Goal: Obtain resource: Download file/media

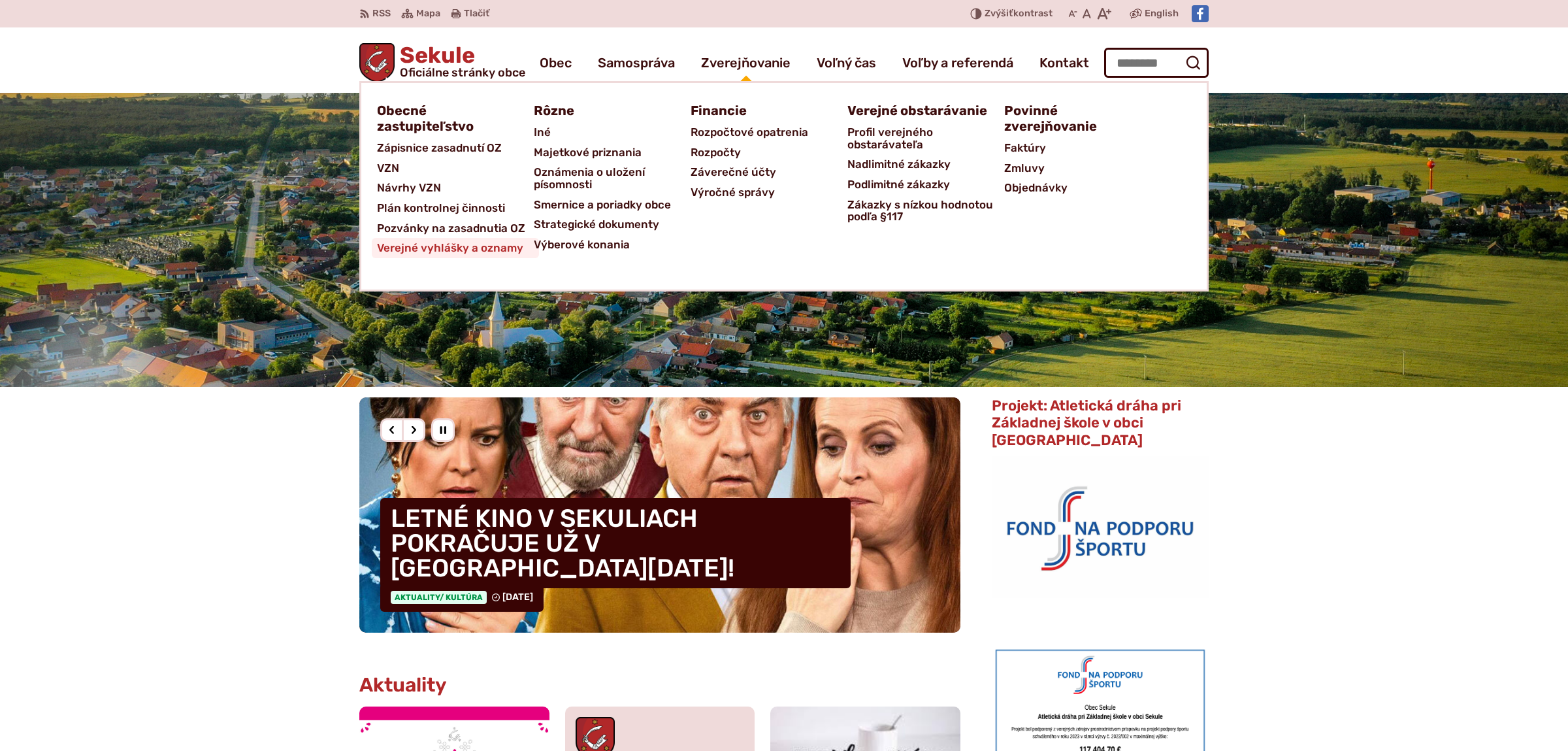
click at [470, 245] on span "Verejné vyhlášky a oznamy" at bounding box center [450, 248] width 147 height 20
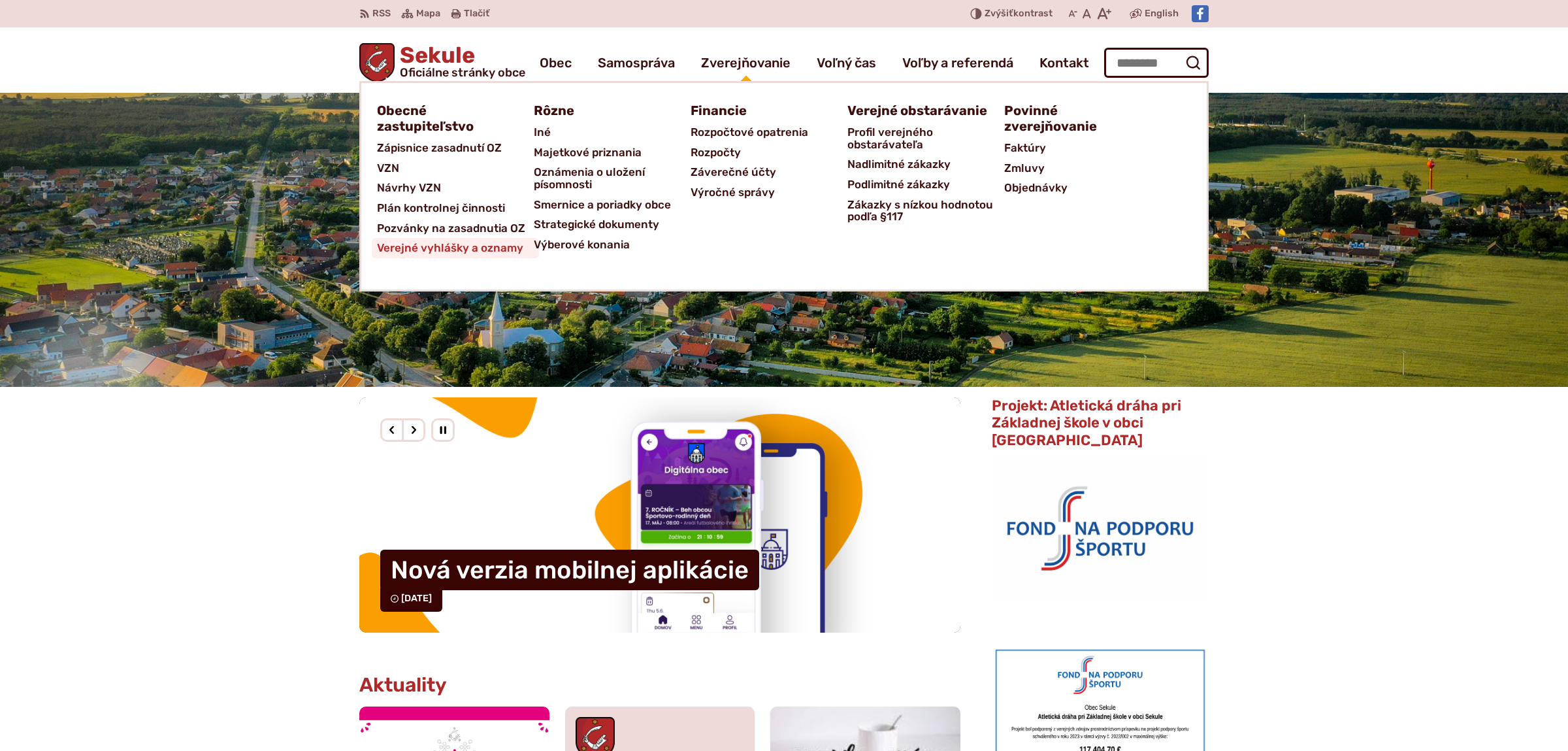
click at [449, 247] on span "Verejné vyhlášky a oznamy" at bounding box center [450, 248] width 147 height 20
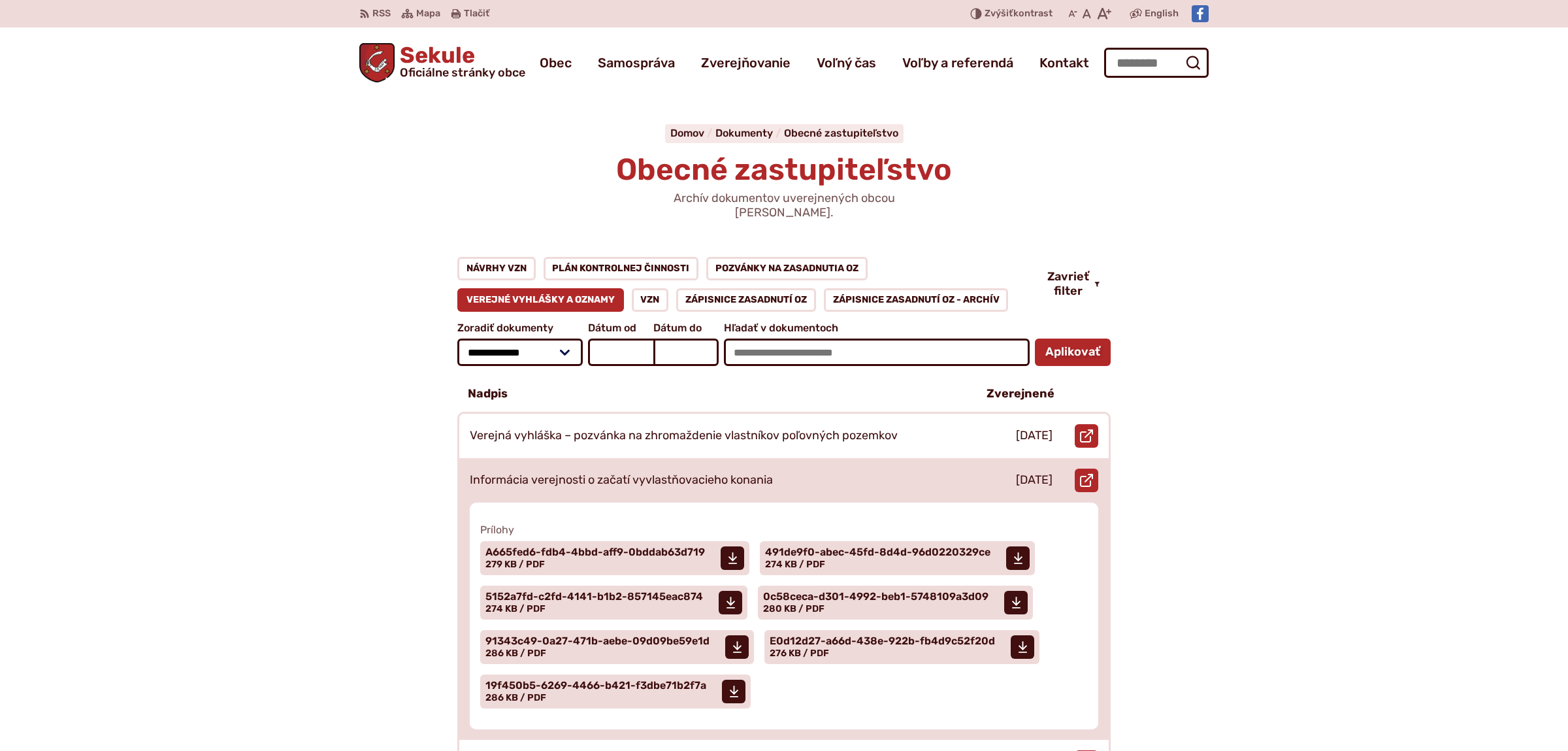
click at [816, 458] on div "Informácia verejnosti o začatí vyvlastňovacieho konania" at bounding box center [712, 480] width 506 height 44
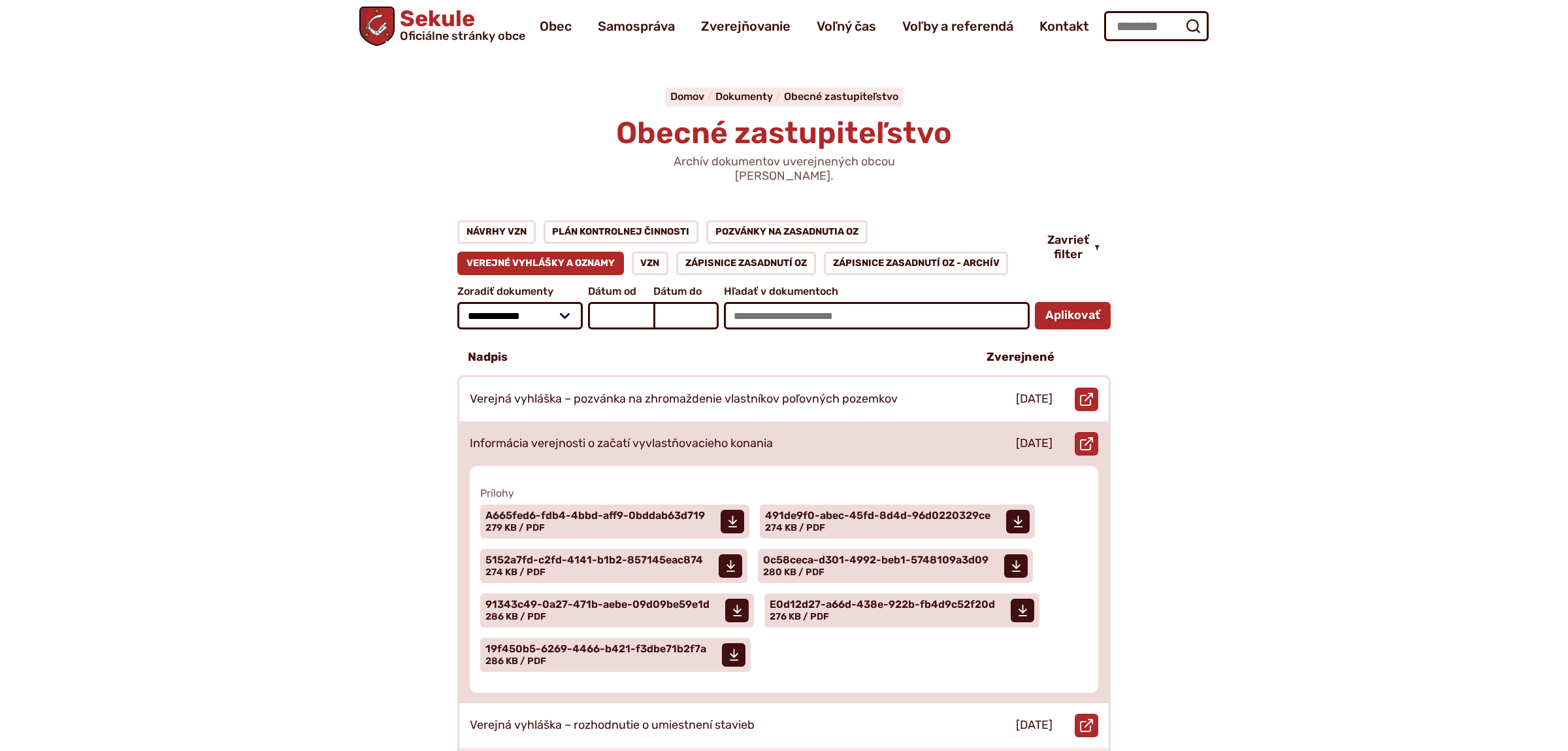
scroll to position [68, 0]
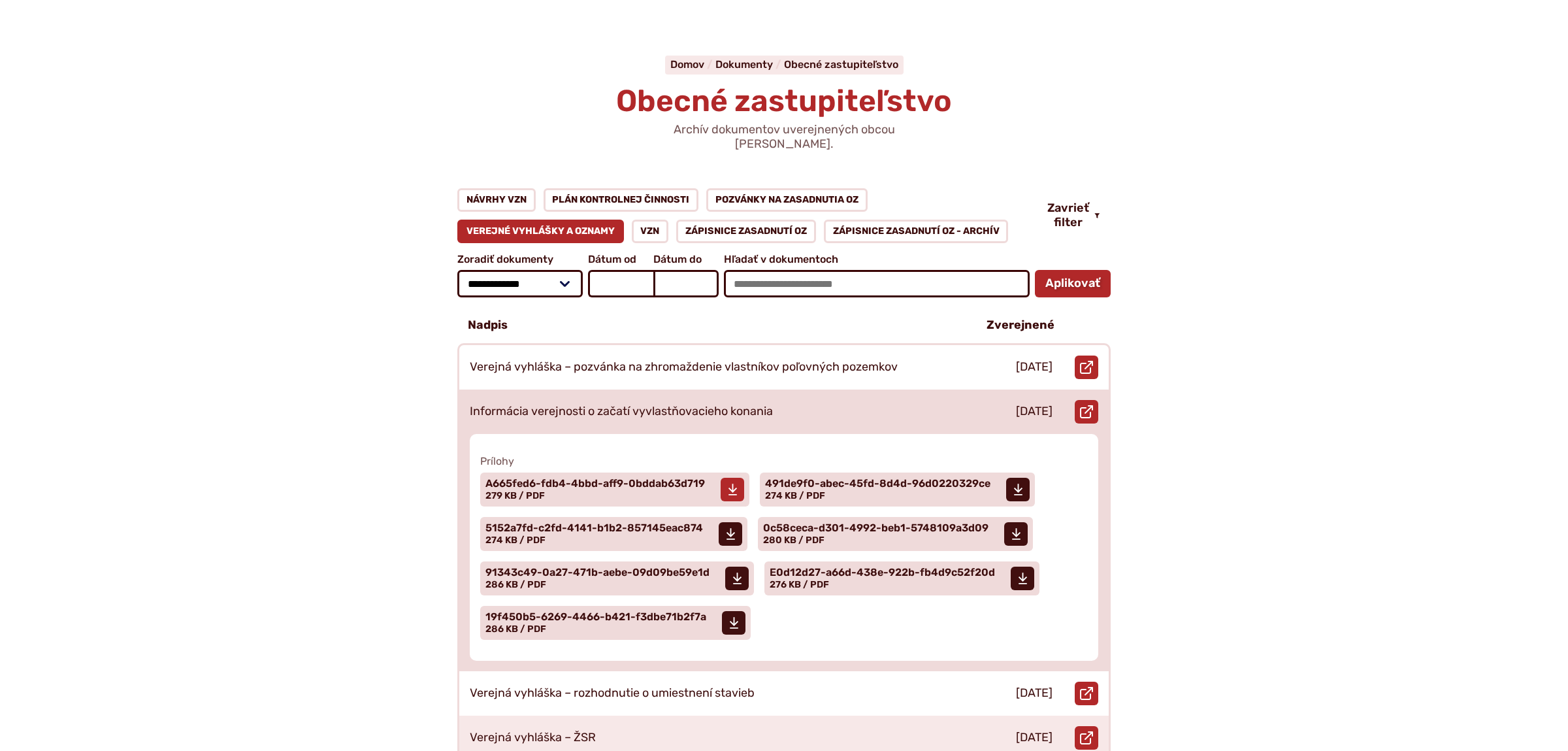
click at [540, 478] on span "A665fed6-fdb4-4bbd-aff9-0bddab63d719" at bounding box center [595, 483] width 219 height 11
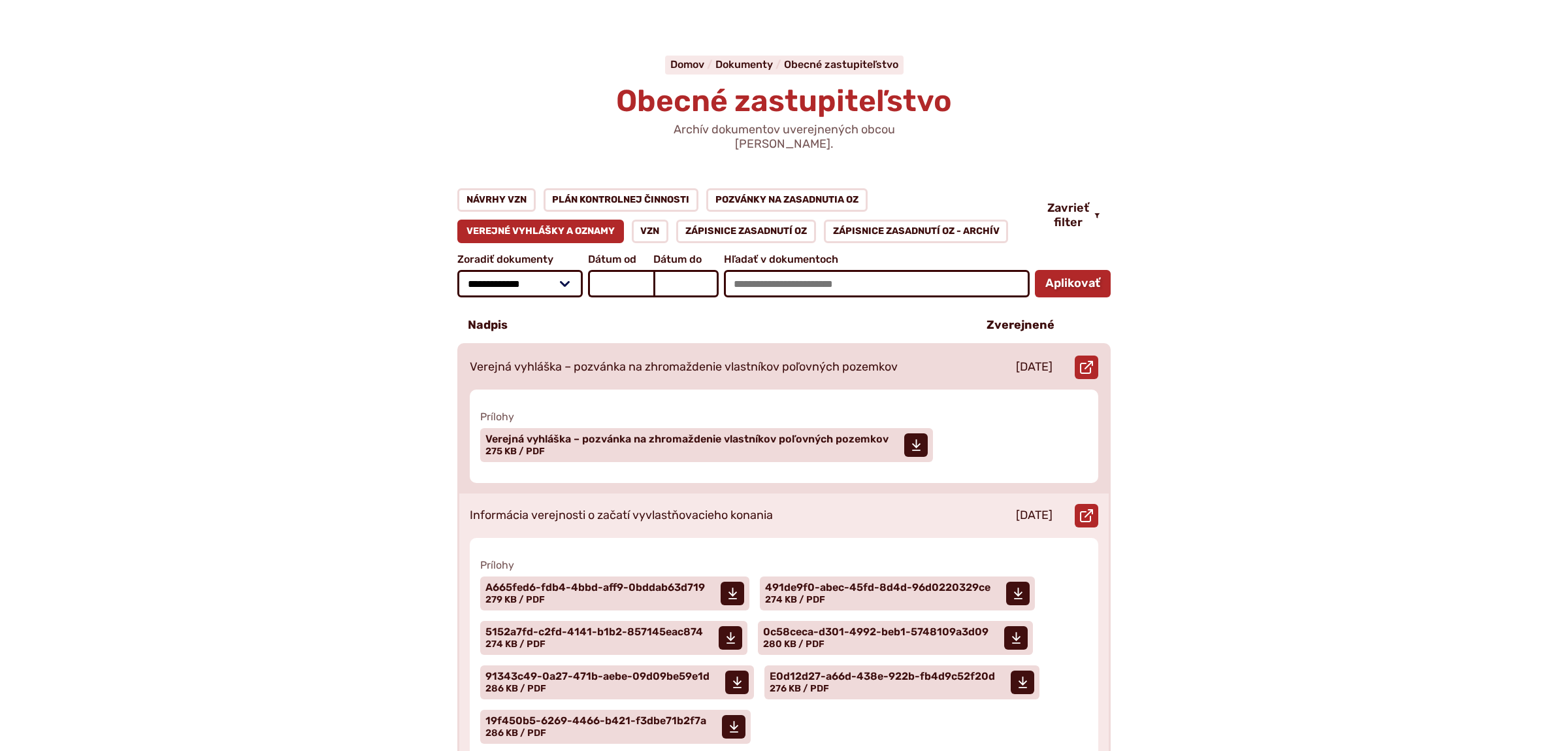
click at [820, 360] on p "Verejná vyhláška – pozvánka na zhromaždenie vlastníkov poľovných pozemkov" at bounding box center [684, 367] width 428 height 14
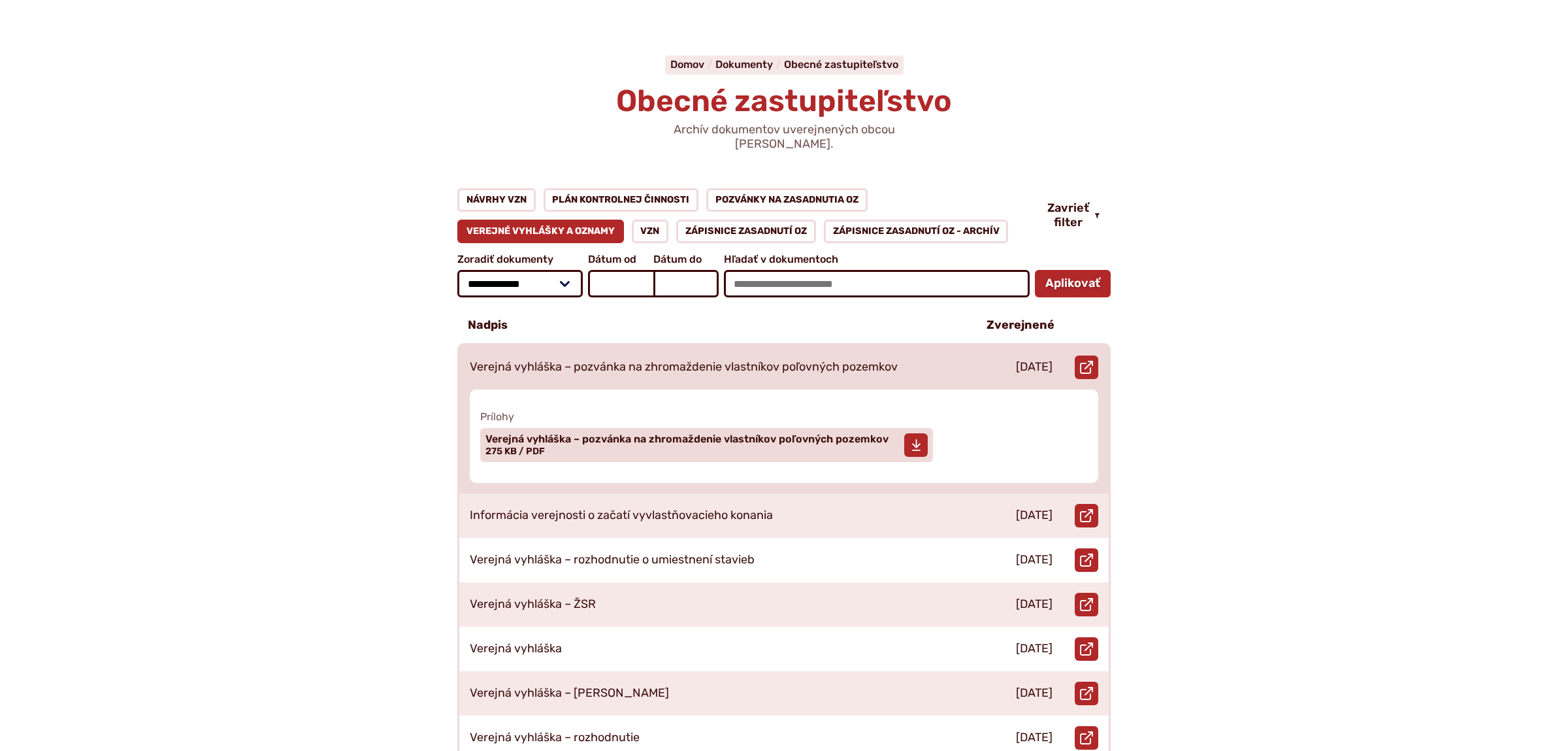
click at [737, 428] on span "Verejná vyhláška – pozvánka na zhromaždenie vlastníkov poľovných pozemkov Veľko…" at bounding box center [687, 444] width 403 height 33
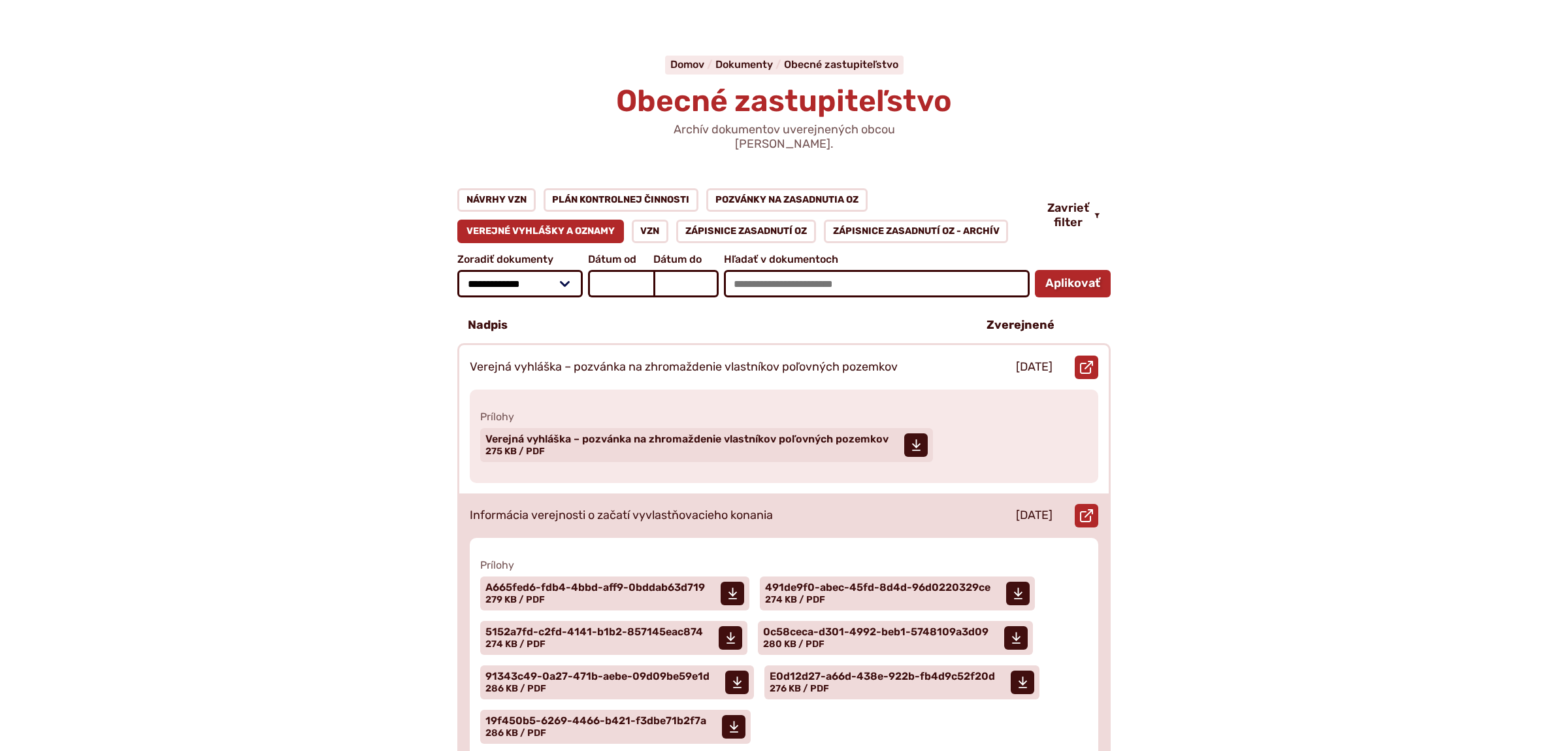
click at [578, 508] on p "Informácia verejnosti o začatí vyvlastňovacieho konania" at bounding box center [622, 515] width 303 height 14
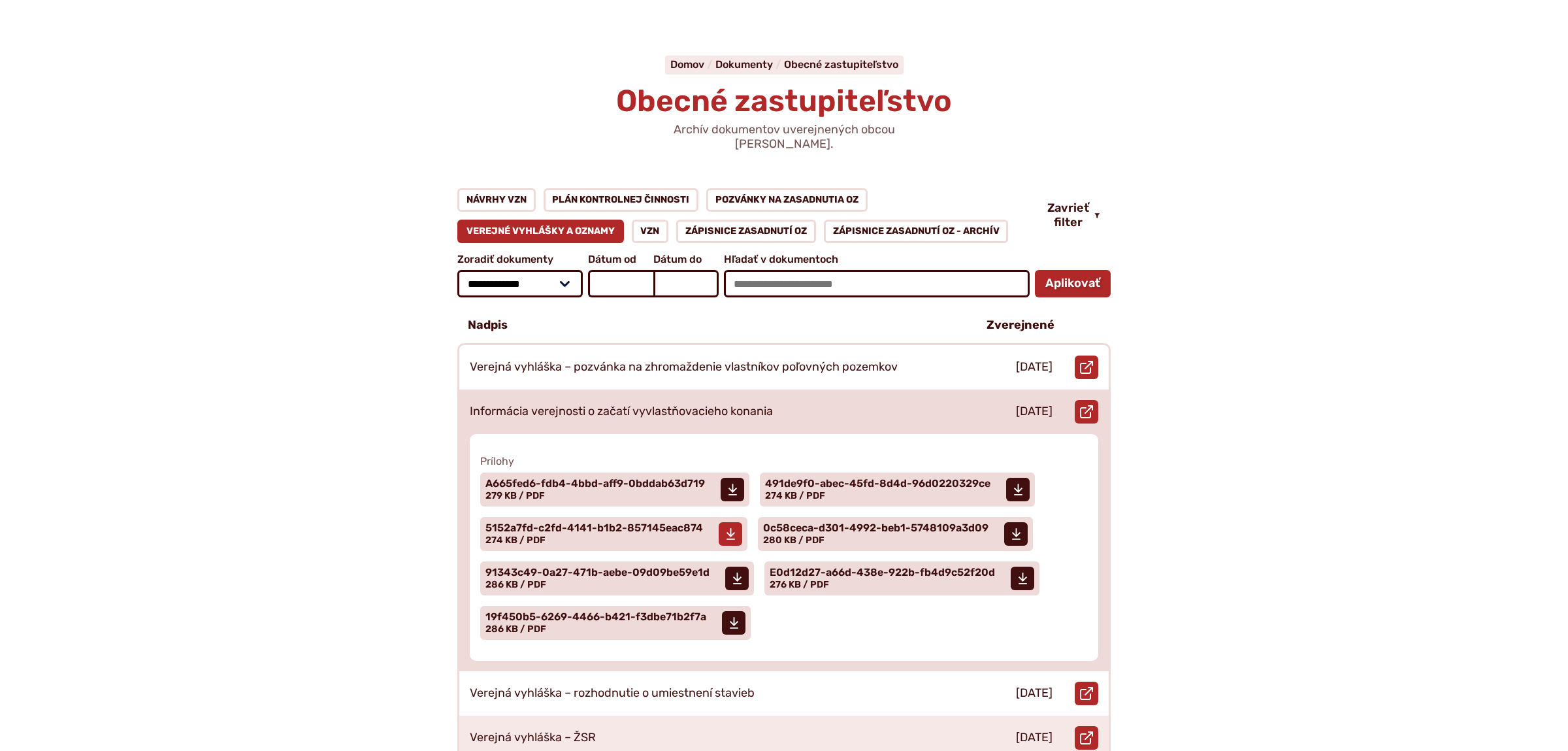
click at [616, 523] on span "5152a7fd-c2fd-4141-b1b2-857145eac874" at bounding box center [594, 528] width 217 height 11
click at [888, 523] on span "0c58ceca-d301-4992-beb1-5748109a3d09" at bounding box center [876, 528] width 226 height 11
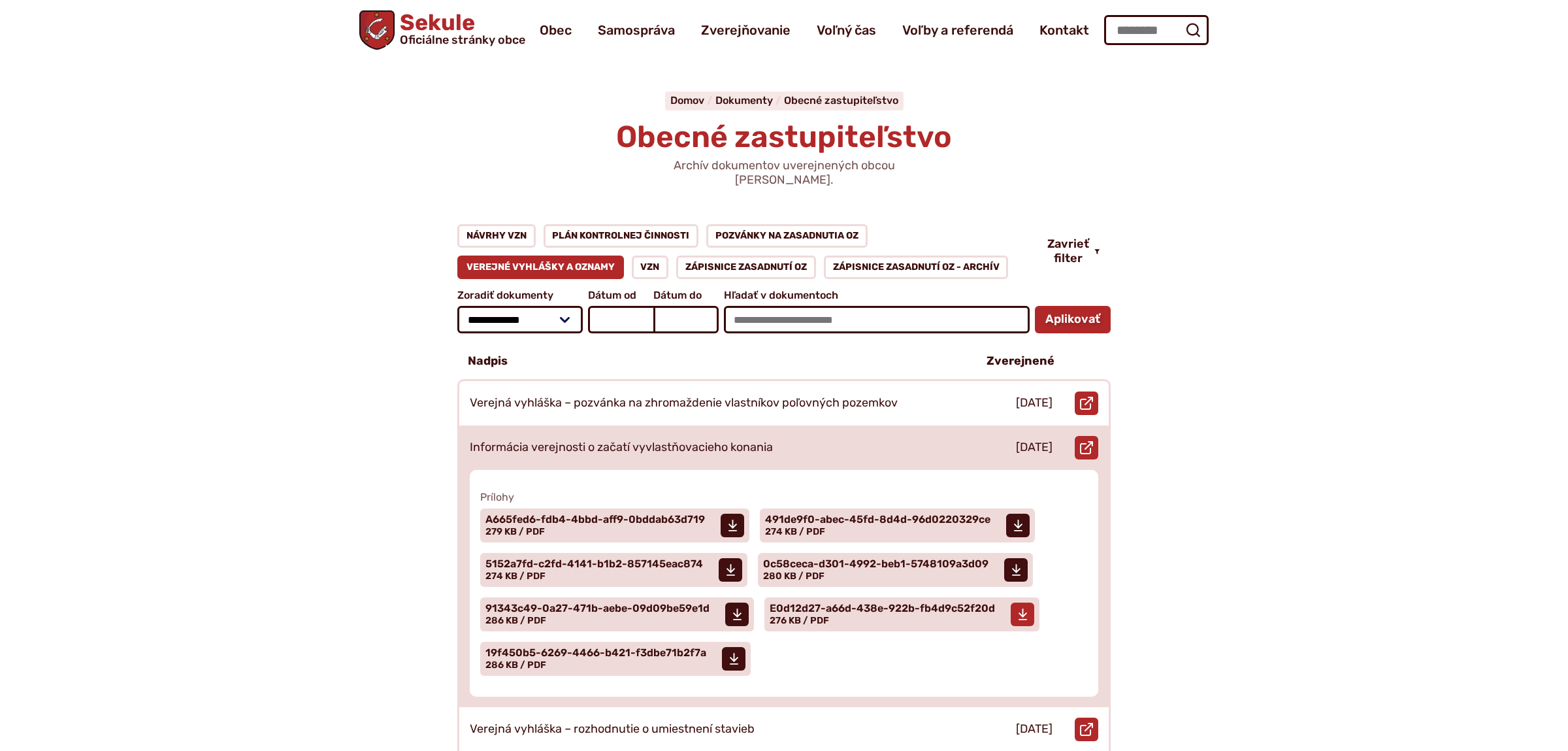
scroll to position [0, 0]
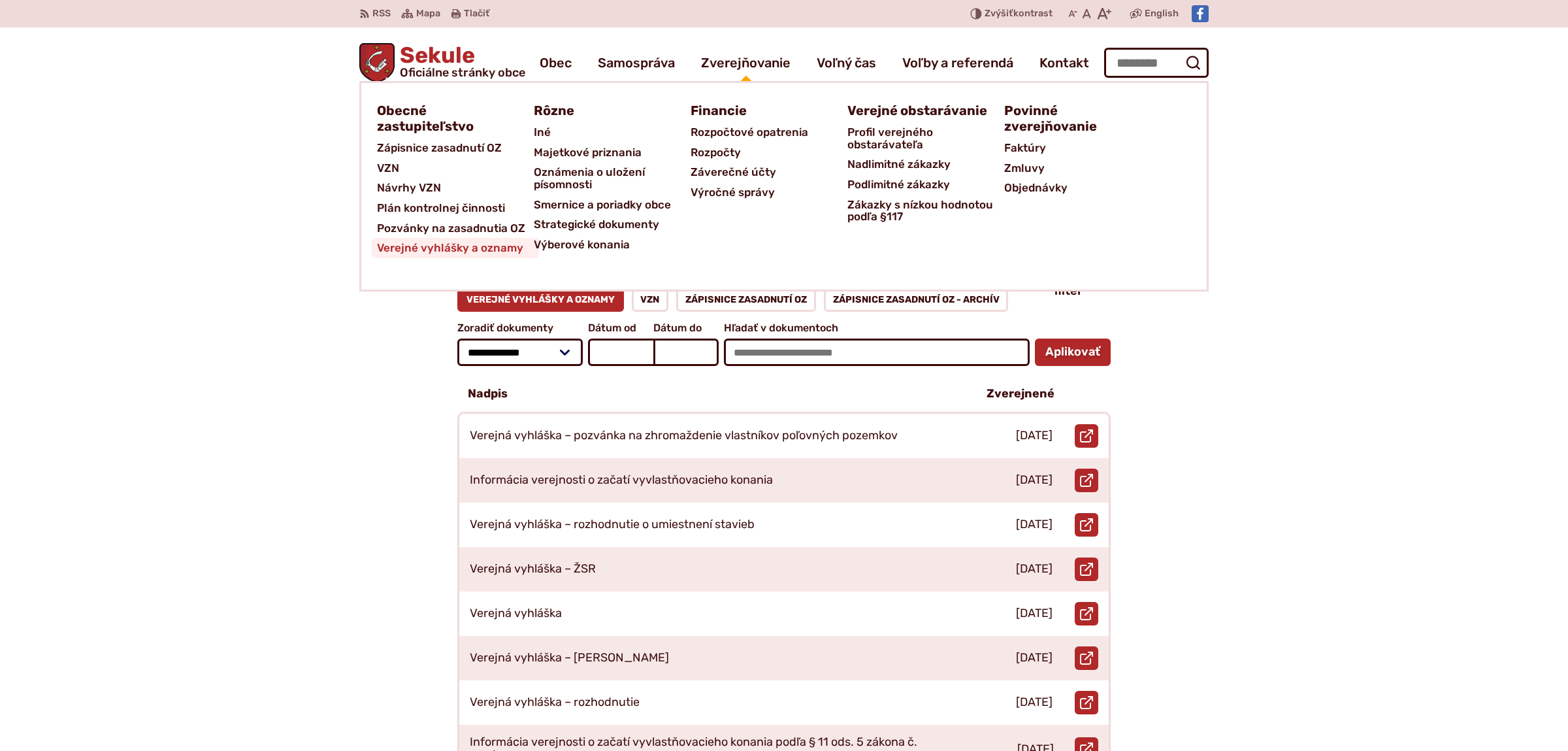
click at [476, 243] on span "Verejné vyhlášky a oznamy" at bounding box center [450, 248] width 147 height 20
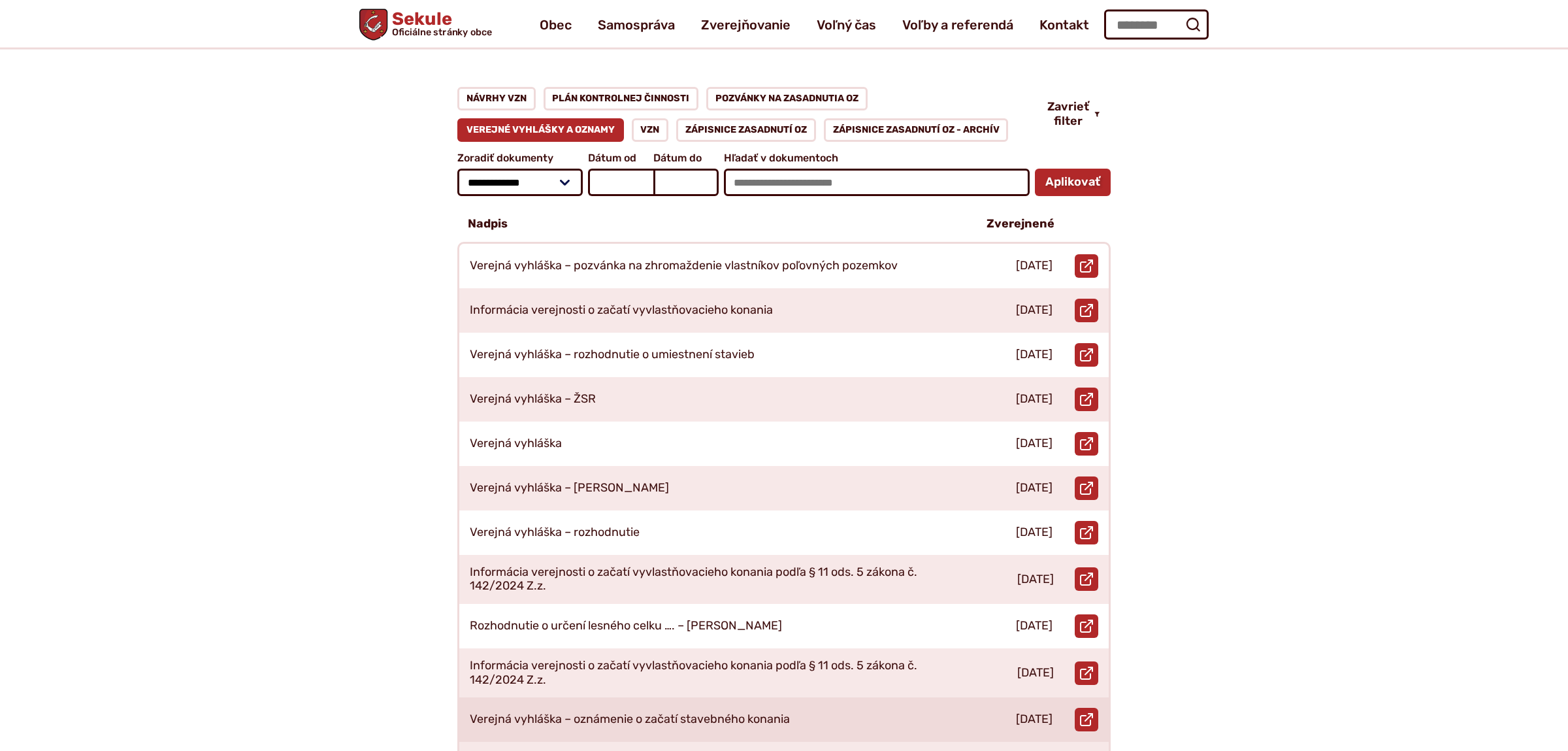
scroll to position [138, 0]
